Goal: Task Accomplishment & Management: Use online tool/utility

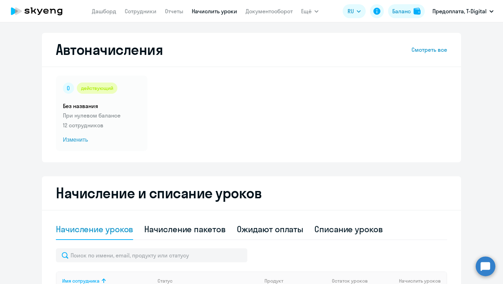
select select "10"
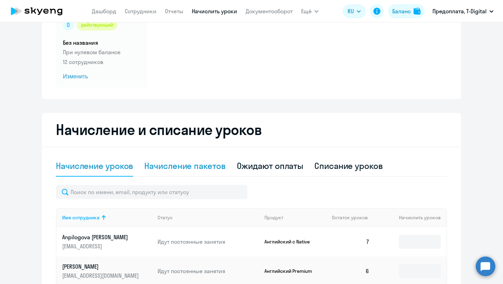
scroll to position [65, 0]
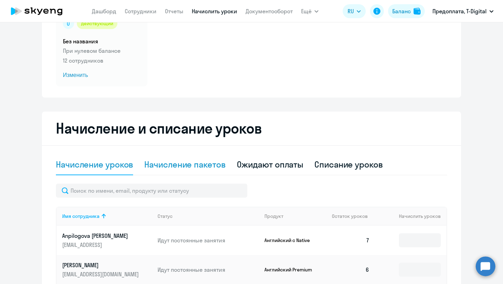
click at [169, 167] on div "Начисление пакетов" at bounding box center [184, 164] width 81 height 11
select select "10"
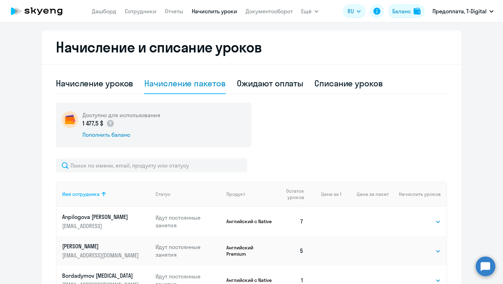
scroll to position [132, 0]
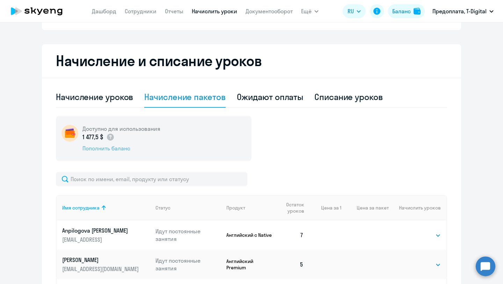
click at [90, 146] on div "Пополнить баланс" at bounding box center [121, 148] width 78 height 8
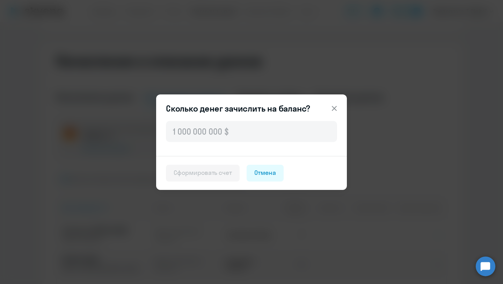
click at [332, 109] on icon at bounding box center [334, 107] width 5 height 5
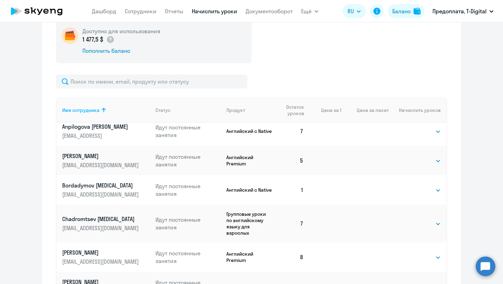
scroll to position [253, 0]
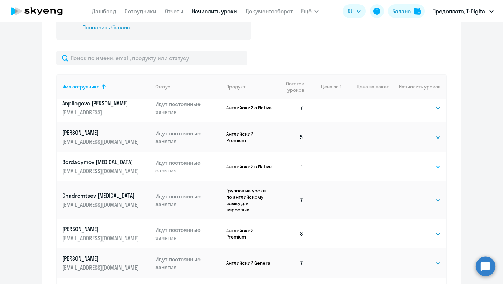
click at [437, 167] on select "Выбрать 4 8 16 32 64 96 128" at bounding box center [426, 166] width 29 height 8
select select "8"
click at [412, 162] on select "Выбрать 4 8 16 32 64 96 128" at bounding box center [426, 166] width 29 height 8
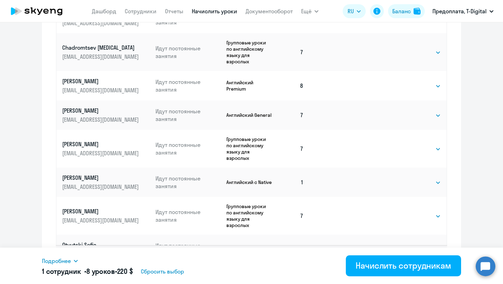
scroll to position [401, 0]
click at [439, 177] on select "Выбрать 4 8 16 32 64 96 128" at bounding box center [426, 181] width 29 height 8
select select "8"
click at [412, 177] on select "Выбрать 4 8 16 32 64 96 128" at bounding box center [426, 181] width 29 height 8
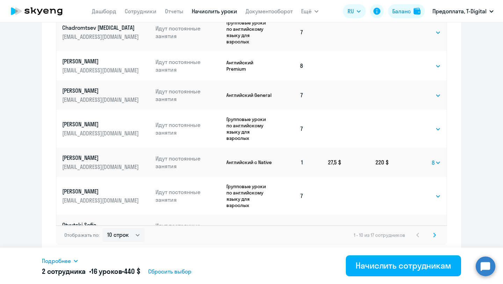
drag, startPoint x: 433, startPoint y: 187, endPoint x: 438, endPoint y: 212, distance: 25.3
click at [438, 225] on select "Выбрать 4 8 16 32 64 96 128" at bounding box center [426, 229] width 29 height 8
select select "8"
click at [412, 225] on select "Выбрать 4 8 16 32 64 96 128" at bounding box center [426, 229] width 29 height 8
click at [460, 169] on div "Начисление и списание уроков Начисление уроков Начисление пакетов Ожидают оплат…" at bounding box center [251, 6] width 419 height 500
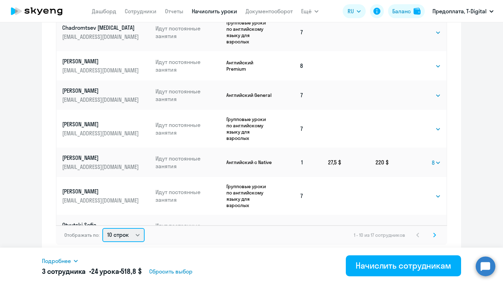
click at [140, 234] on select "10 строк 30 строк 50 строк" at bounding box center [123, 235] width 42 height 14
select select "30"
click at [102, 228] on select "10 строк 30 строк 50 строк" at bounding box center [123, 235] width 42 height 14
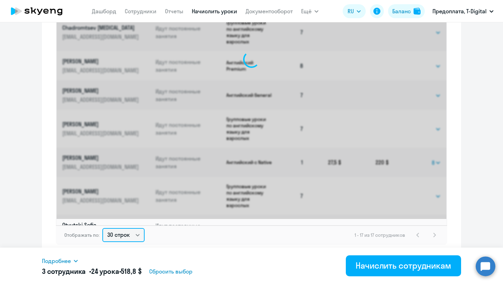
scroll to position [0, 0]
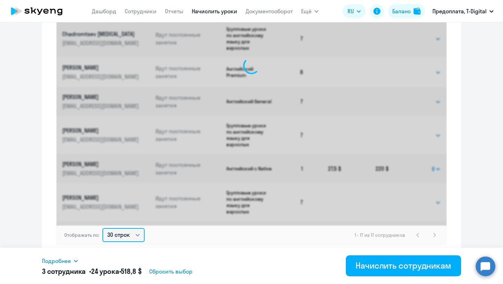
select select "8"
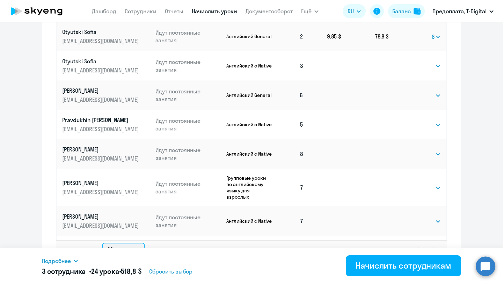
scroll to position [420, 0]
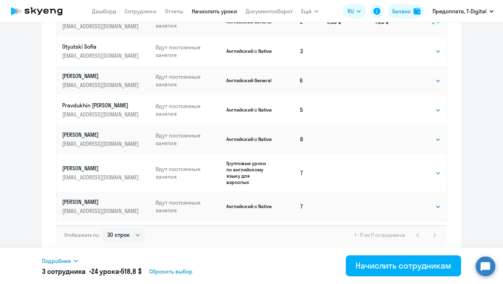
click at [440, 232] on select "Выбрать 4 8 16 32 64 96 128" at bounding box center [426, 236] width 29 height 8
select select "8"
click at [412, 232] on select "Выбрать 4 8 16 32 64 96 128" at bounding box center [426, 236] width 29 height 8
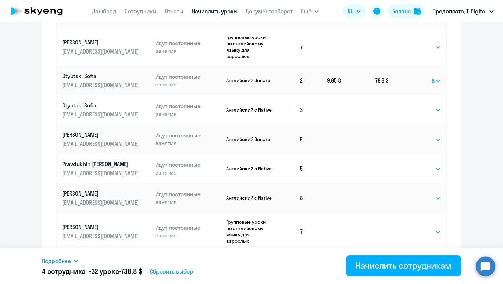
scroll to position [264, 0]
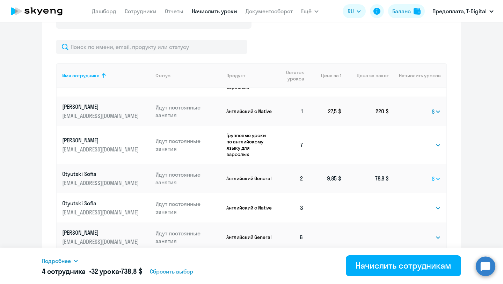
click at [438, 174] on select "Выбрать 4 8 16 32 64 96 128" at bounding box center [436, 178] width 9 height 8
select select "4"
click at [432, 174] on select "Выбрать 4 8 16 32 64 96 128" at bounding box center [436, 178] width 9 height 8
click at [438, 204] on select "Выбрать 4 8 16 32 64 96 128" at bounding box center [426, 208] width 29 height 8
select select "4"
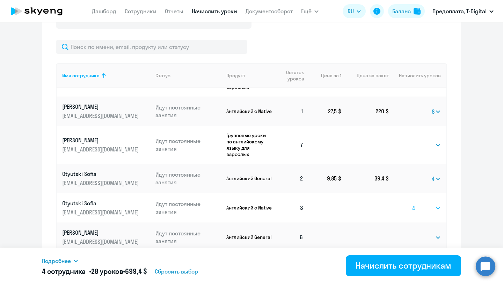
click at [412, 204] on select "Выбрать 4 8 16 32 64 96 128" at bounding box center [426, 208] width 29 height 8
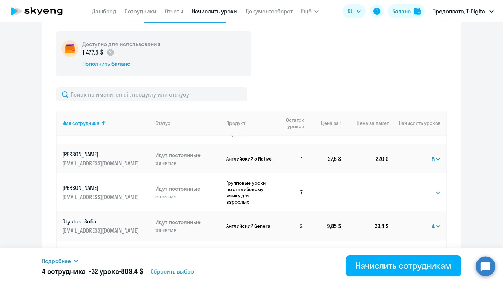
scroll to position [218, 0]
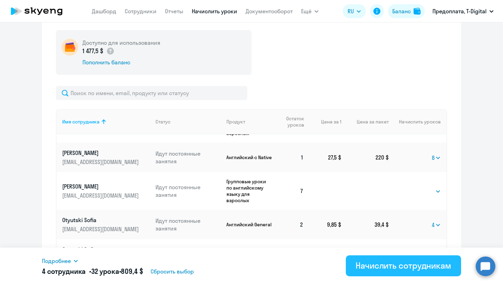
click at [403, 267] on div "Начислить сотрудникам" at bounding box center [403, 264] width 96 height 11
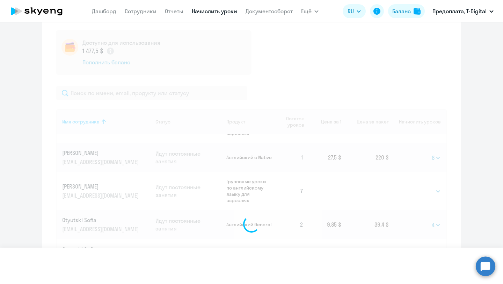
select select
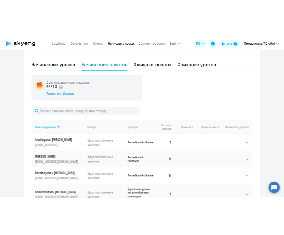
scroll to position [0, 0]
